Goal: Task Accomplishment & Management: Complete application form

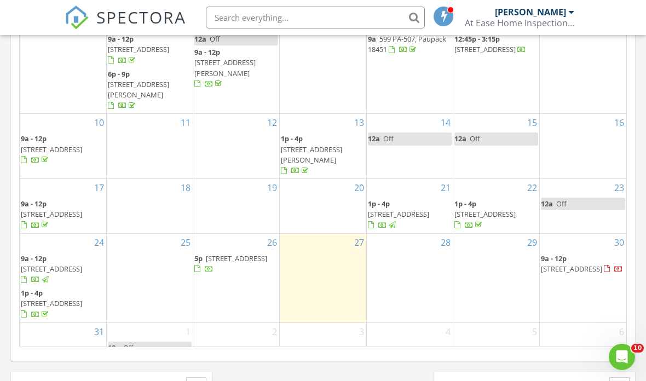
scroll to position [3, 0]
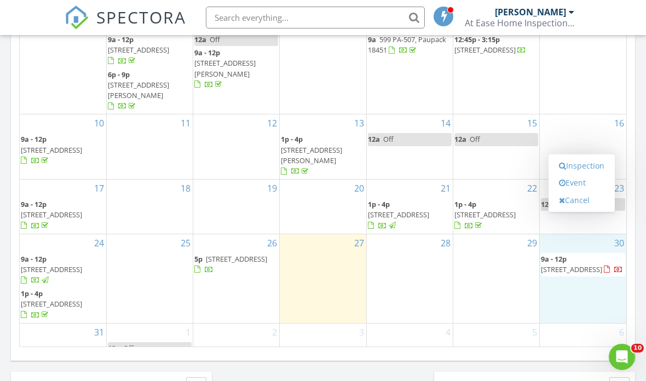
click at [501, 269] on div "29" at bounding box center [497, 278] width 86 height 89
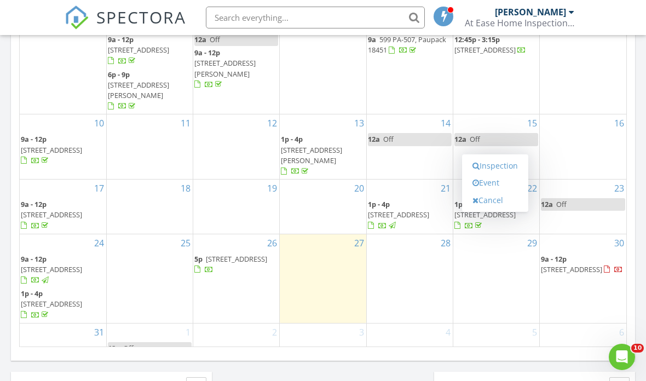
click at [509, 169] on link "Inspection" at bounding box center [495, 166] width 56 height 18
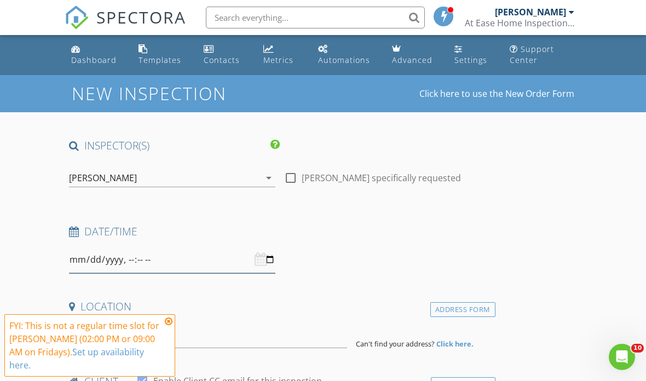
click at [205, 262] on input "datetime-local" at bounding box center [172, 259] width 206 height 27
type input "2025-08-29T09:00"
click at [210, 263] on input "datetime-local" at bounding box center [172, 259] width 206 height 27
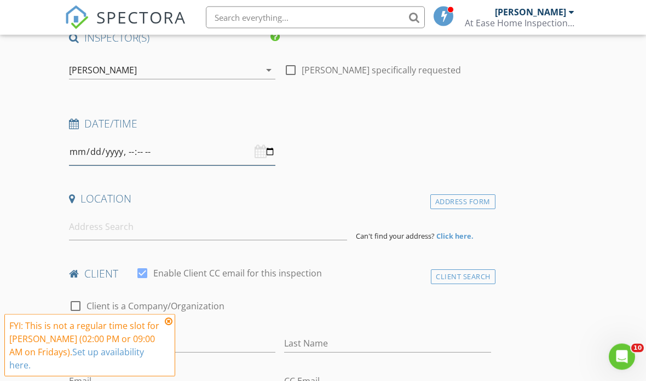
scroll to position [107, 0]
click at [211, 238] on input at bounding box center [208, 228] width 278 height 27
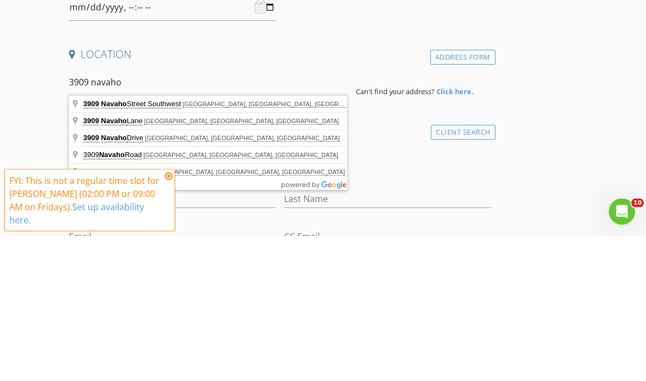
type input "3909 Navaho Lane, Lake Ariel, PA, USA"
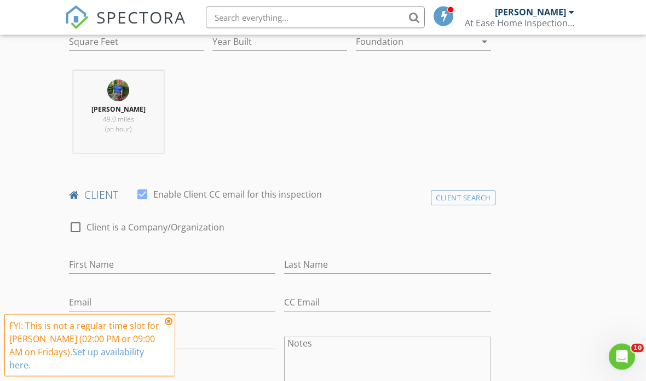
scroll to position [412, 0]
click at [215, 263] on input "First Name" at bounding box center [172, 264] width 206 height 18
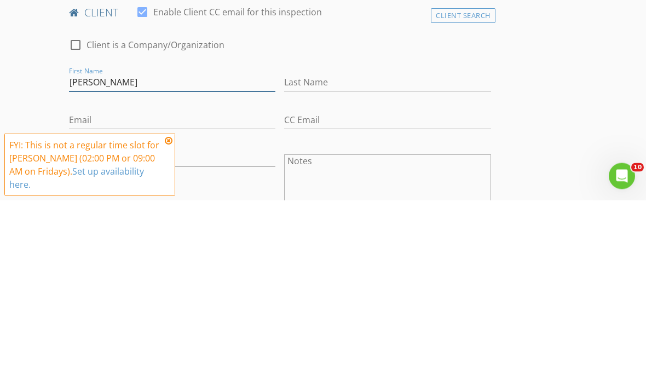
type input "[PERSON_NAME]"
click at [356, 255] on input "Last Name" at bounding box center [387, 264] width 206 height 18
type input "Santo"
click at [212, 292] on input "Email" at bounding box center [172, 301] width 206 height 18
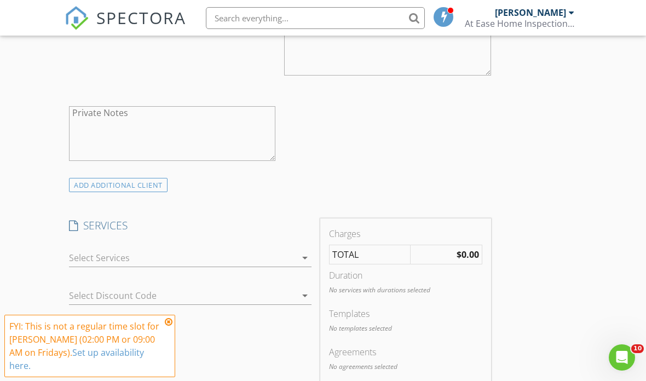
scroll to position [727, 0]
type input "Santoteam@aol.com"
click at [290, 258] on div at bounding box center [182, 258] width 227 height 18
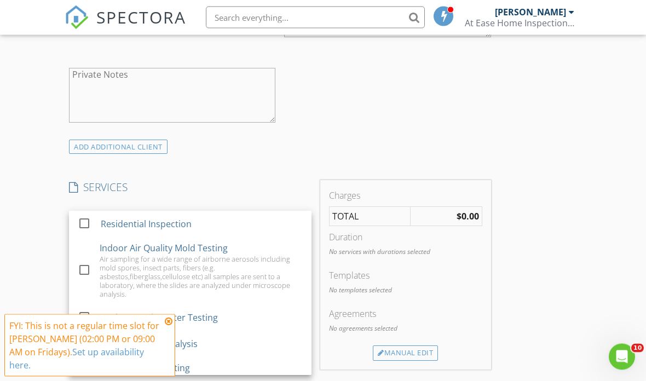
scroll to position [765, 0]
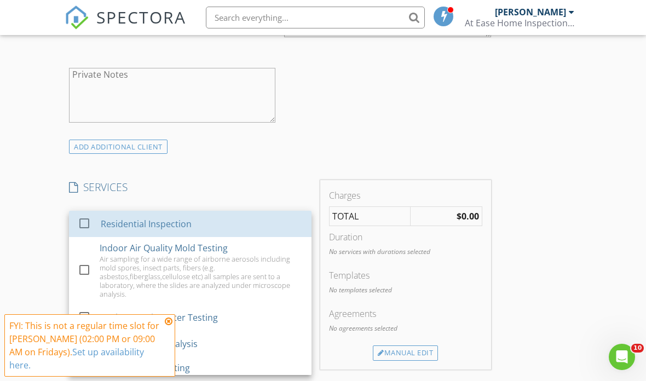
click at [211, 226] on div "Residential Inspection" at bounding box center [202, 224] width 202 height 22
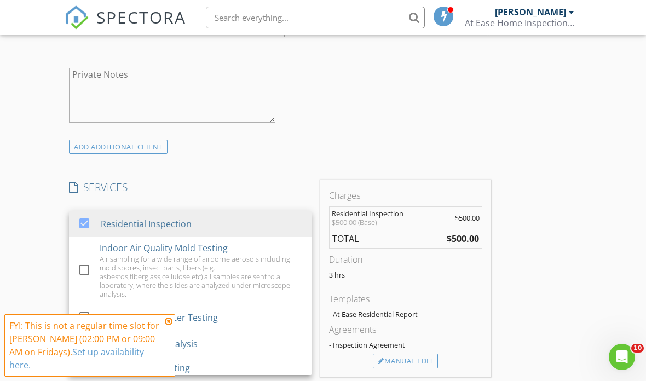
click at [571, 194] on div "INSPECTOR(S) check_box Matthew Cline PRIMARY Matthew Cline arrow_drop_down chec…" at bounding box center [323, 275] width 517 height 1804
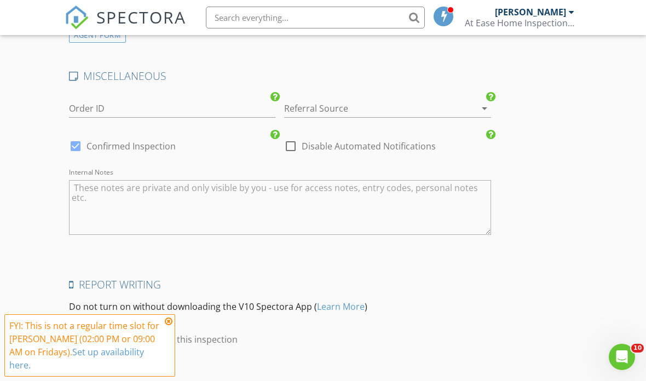
scroll to position [1539, 0]
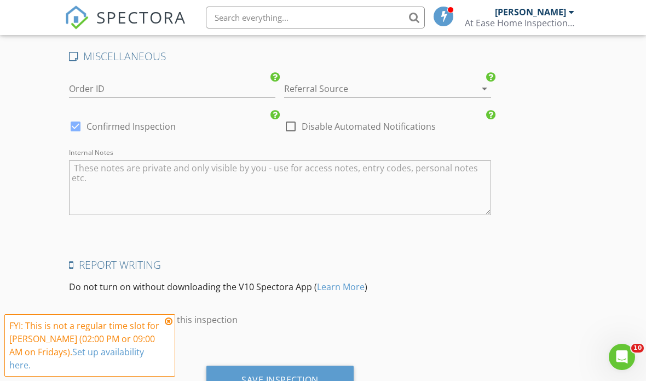
click at [301, 381] on div "Save Inspection" at bounding box center [279, 381] width 147 height 30
